Goal: Check status: Check status

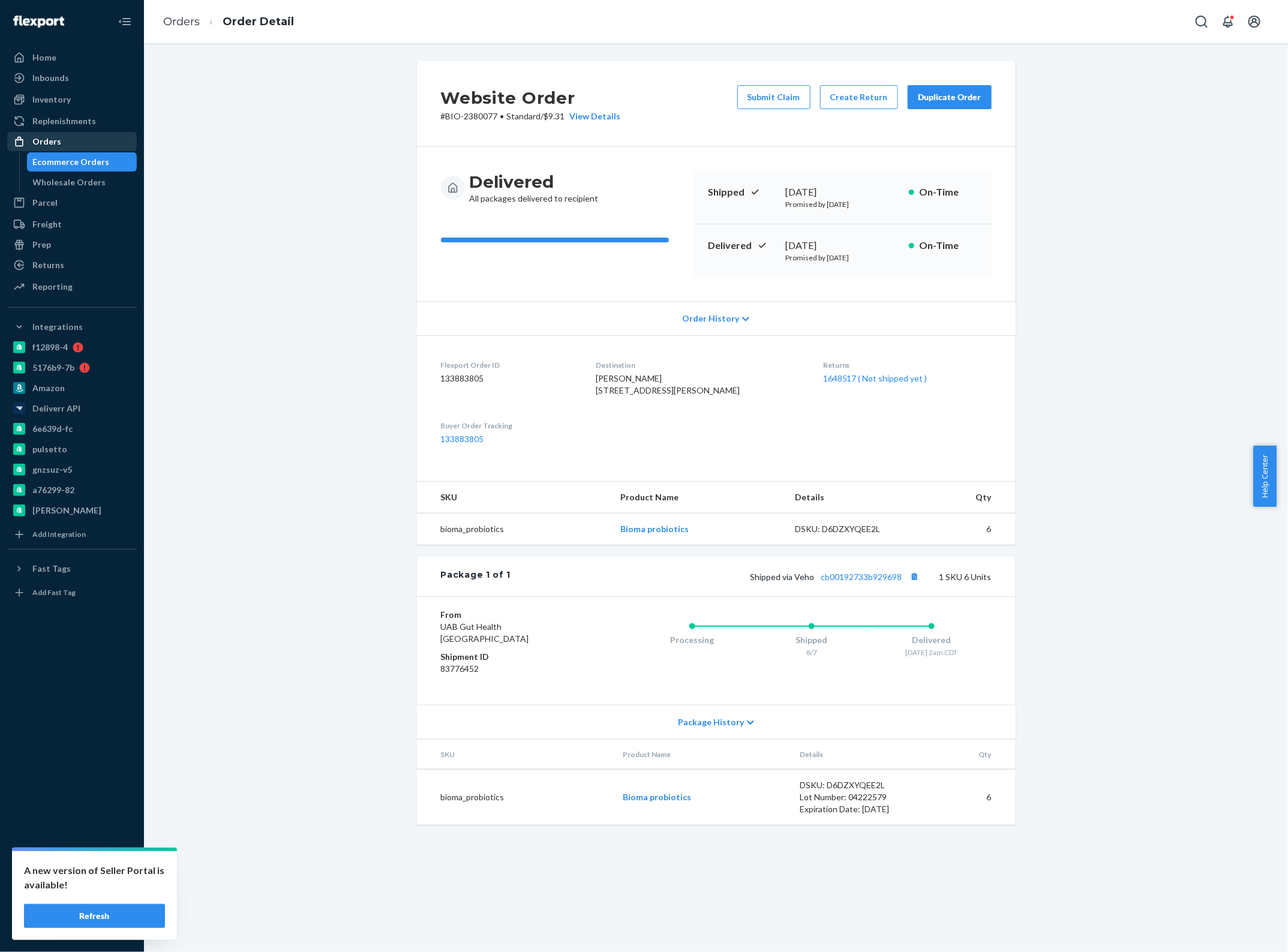
click at [52, 145] on div "Orders" at bounding box center [46, 141] width 29 height 12
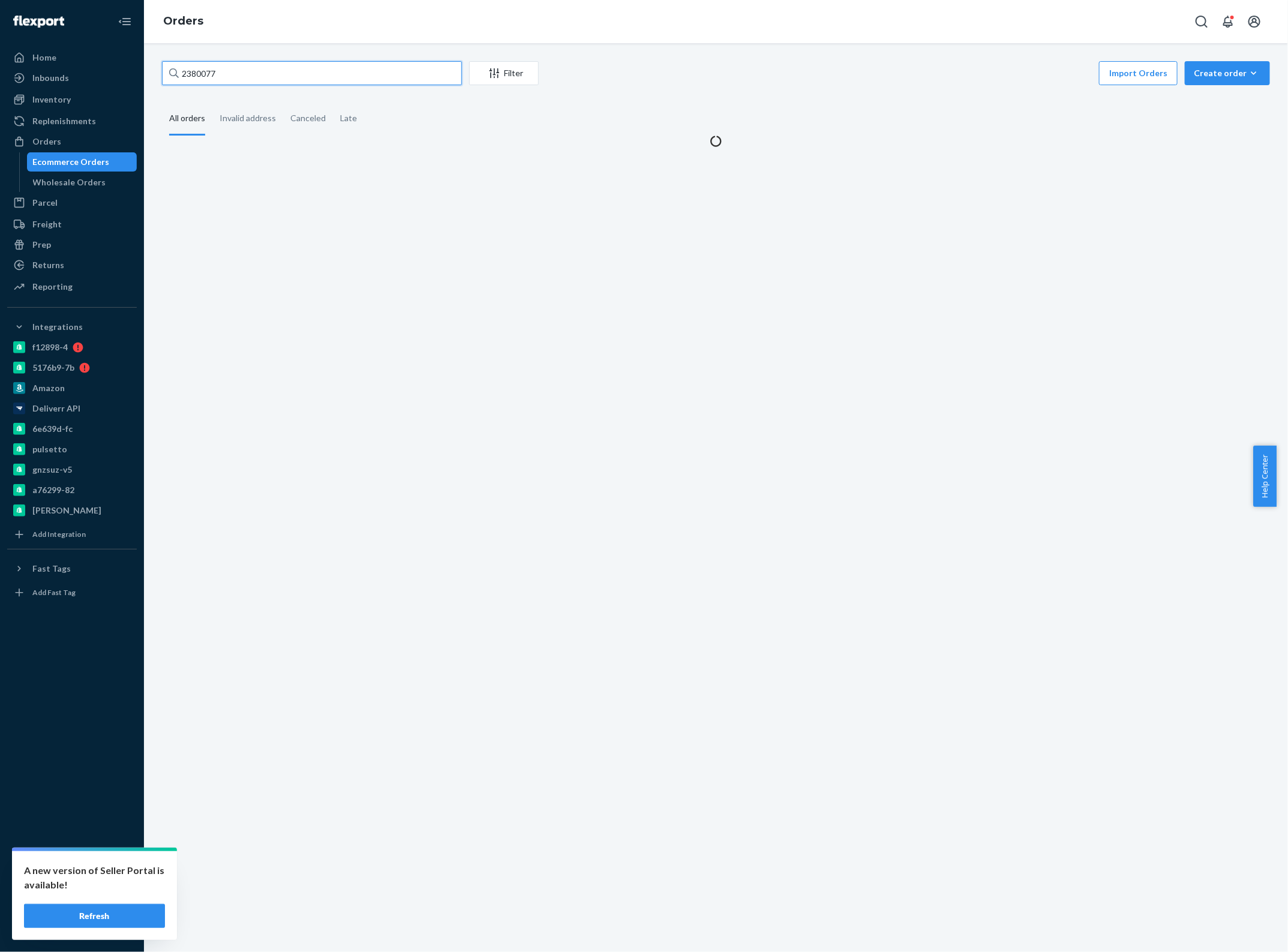
click at [315, 77] on input "2380077" at bounding box center [312, 74] width 300 height 24
paste input "498628"
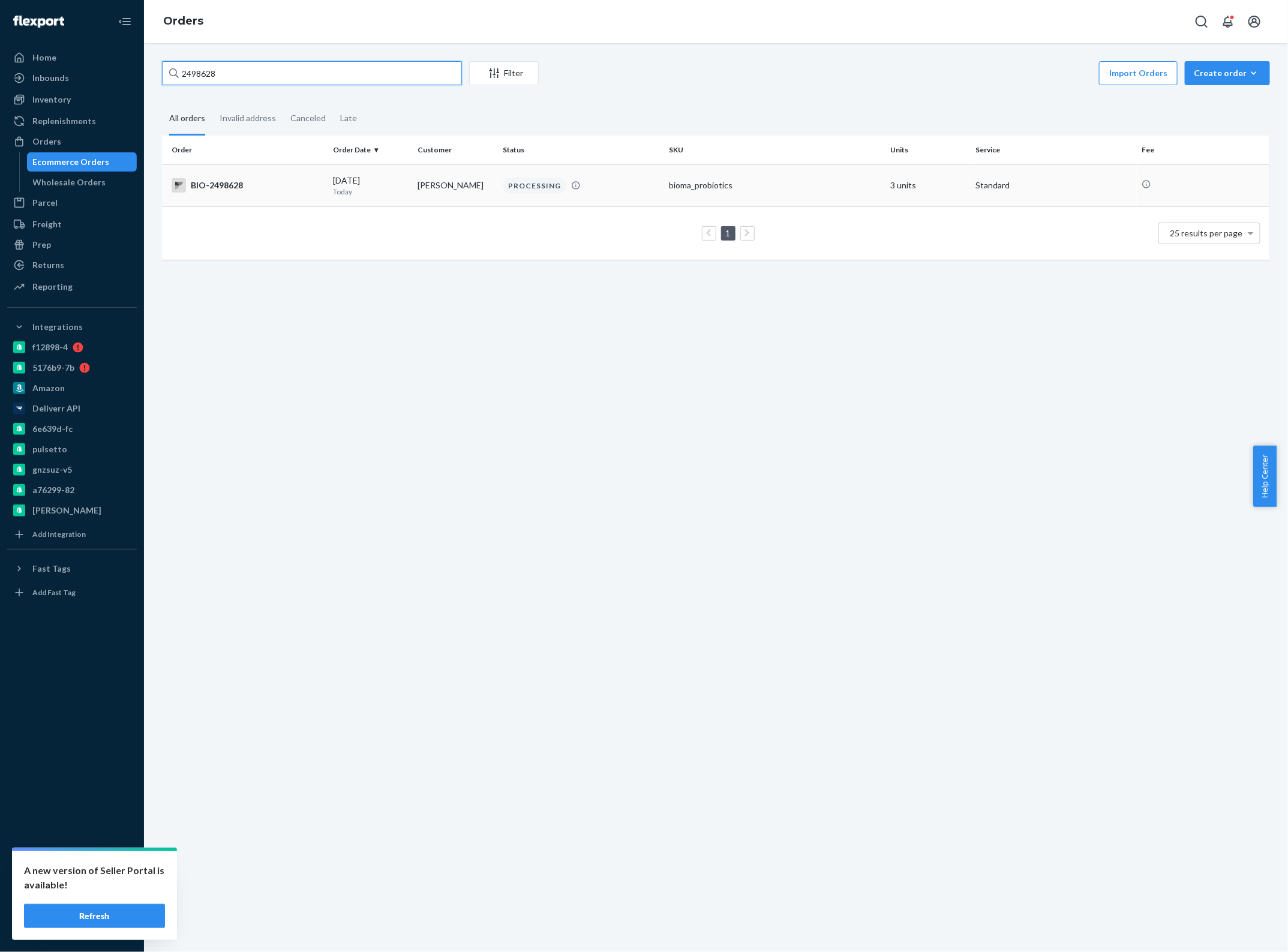
type input "2498628"
click at [354, 181] on div "08/22/2025 Today" at bounding box center [370, 185] width 75 height 22
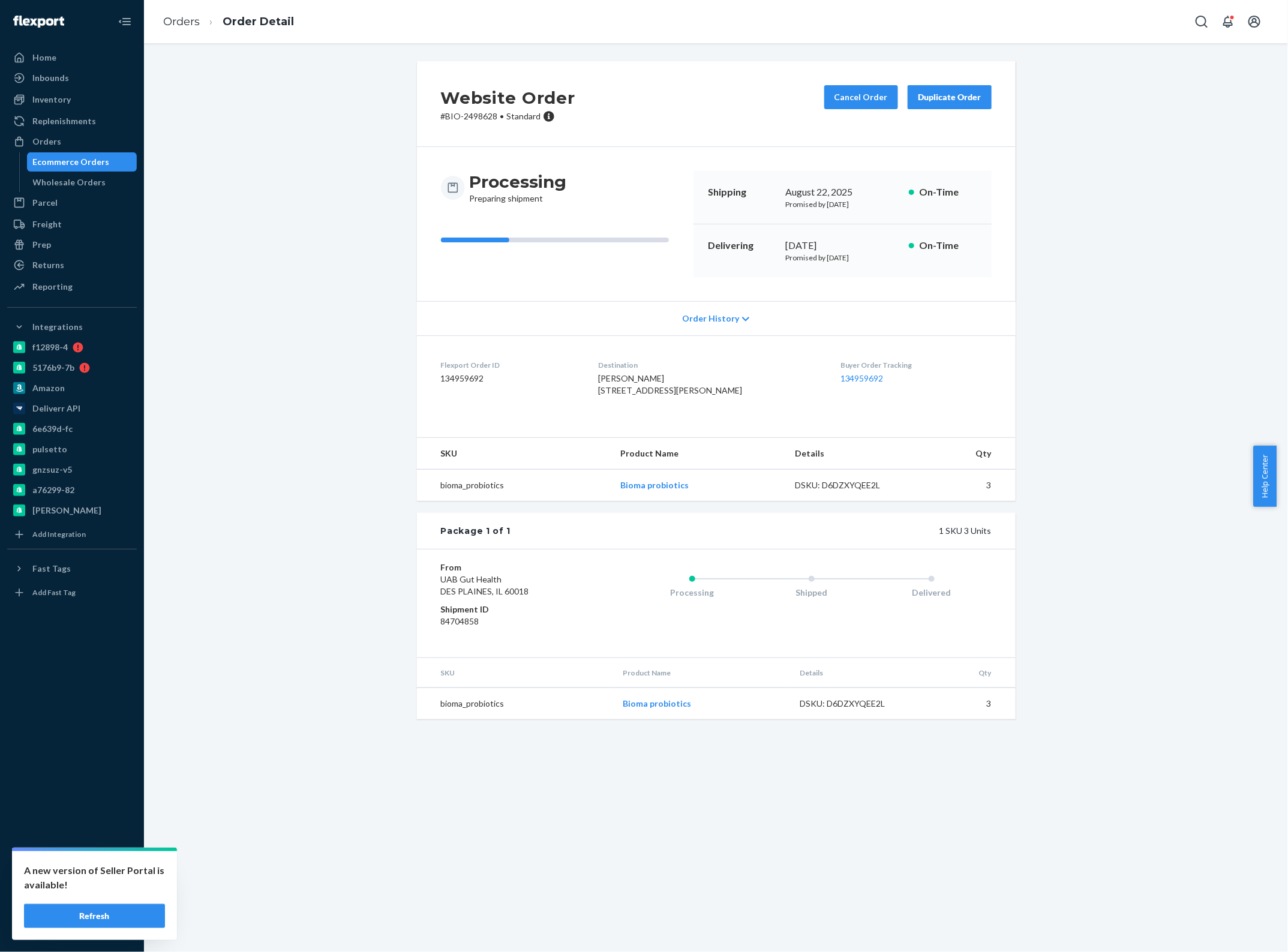
click at [110, 916] on button "Refresh" at bounding box center [94, 916] width 141 height 24
